Goal: Information Seeking & Learning: Learn about a topic

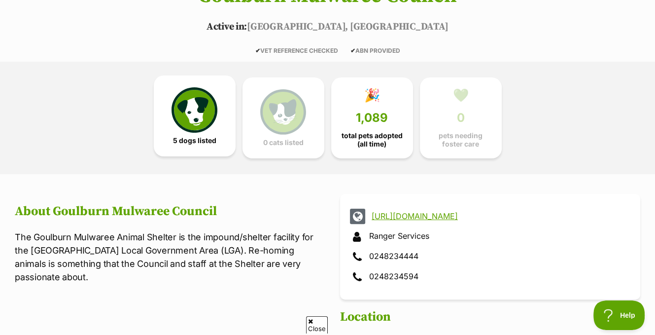
click at [198, 118] on img at bounding box center [193, 109] width 45 height 45
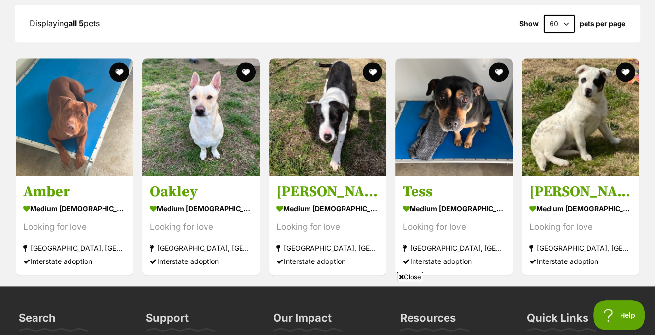
scroll to position [947, 0]
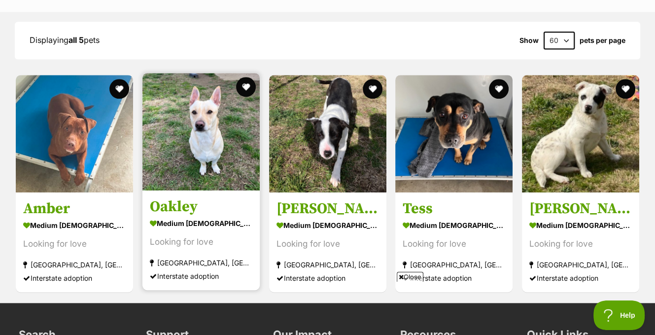
click at [198, 149] on img at bounding box center [200, 131] width 117 height 117
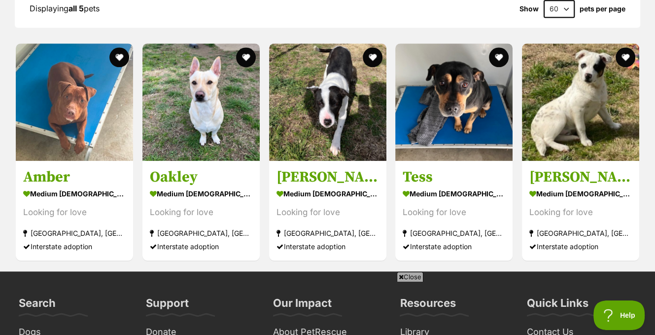
scroll to position [944, 0]
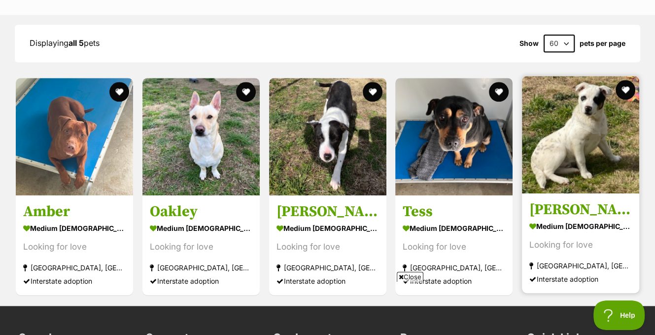
click at [569, 128] on img at bounding box center [580, 134] width 117 height 117
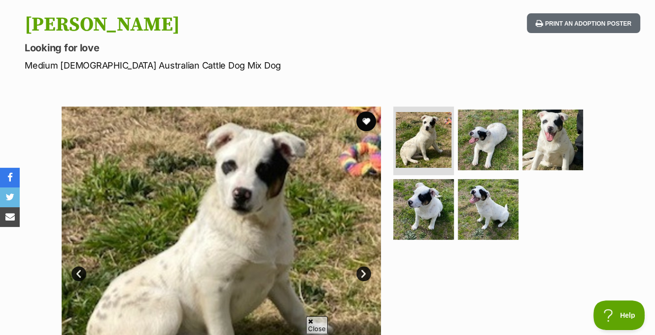
click at [364, 273] on link "Next" at bounding box center [363, 273] width 15 height 15
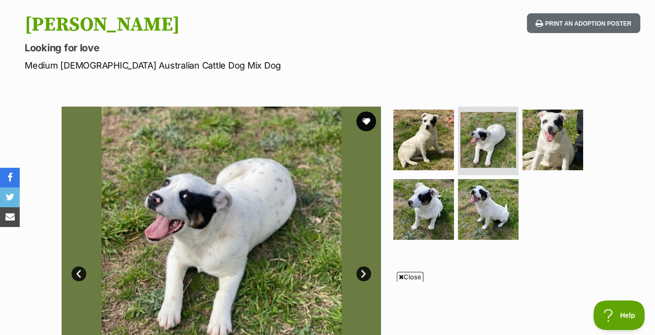
click at [364, 273] on link "Next" at bounding box center [363, 273] width 15 height 15
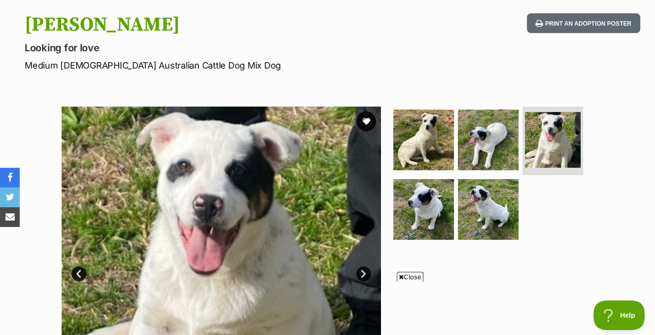
click at [362, 271] on link "Next" at bounding box center [363, 273] width 15 height 15
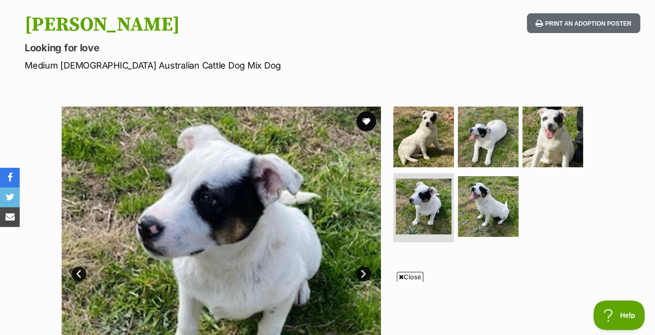
click at [362, 271] on link "Next" at bounding box center [363, 273] width 15 height 15
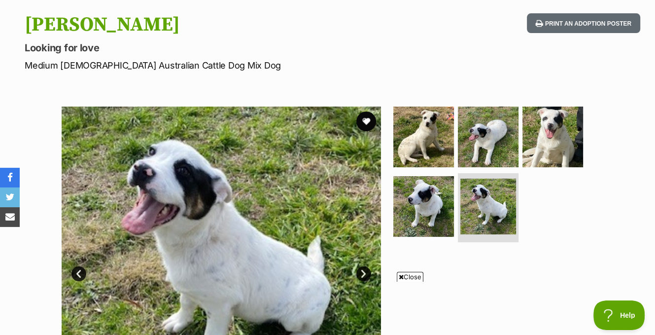
click at [362, 271] on link "Next" at bounding box center [363, 273] width 15 height 15
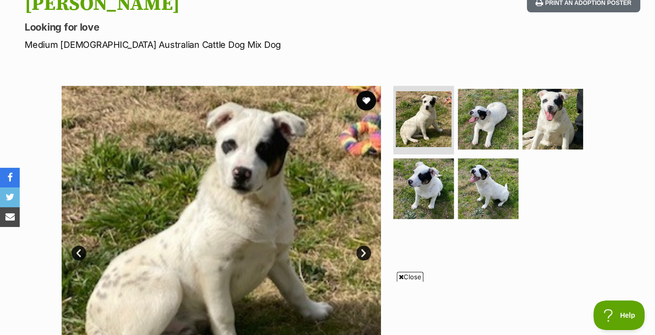
scroll to position [99, 0]
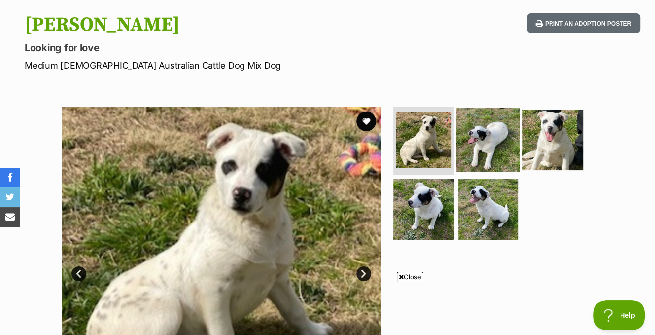
click at [500, 140] on img at bounding box center [488, 139] width 64 height 64
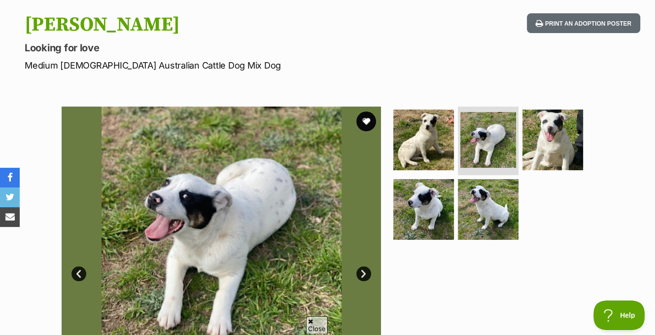
scroll to position [0, 0]
